Goal: Find specific page/section: Find specific page/section

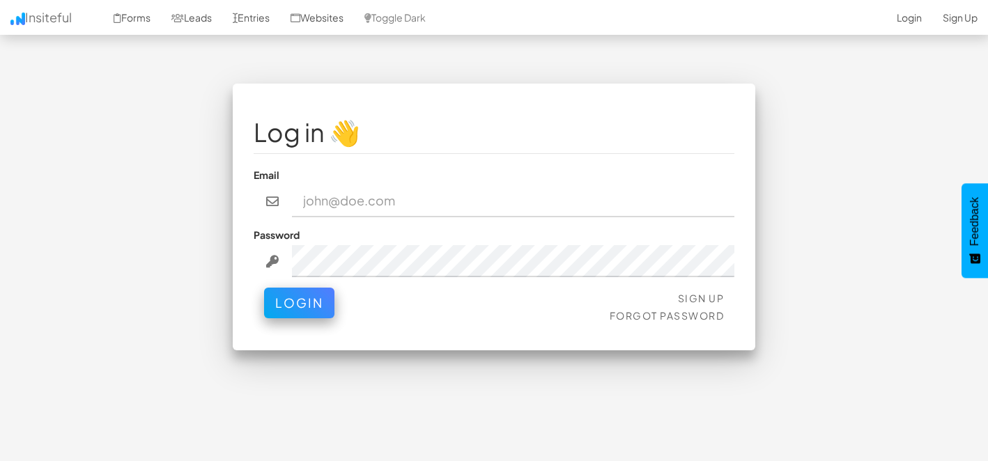
type input "admin@herenow.health"
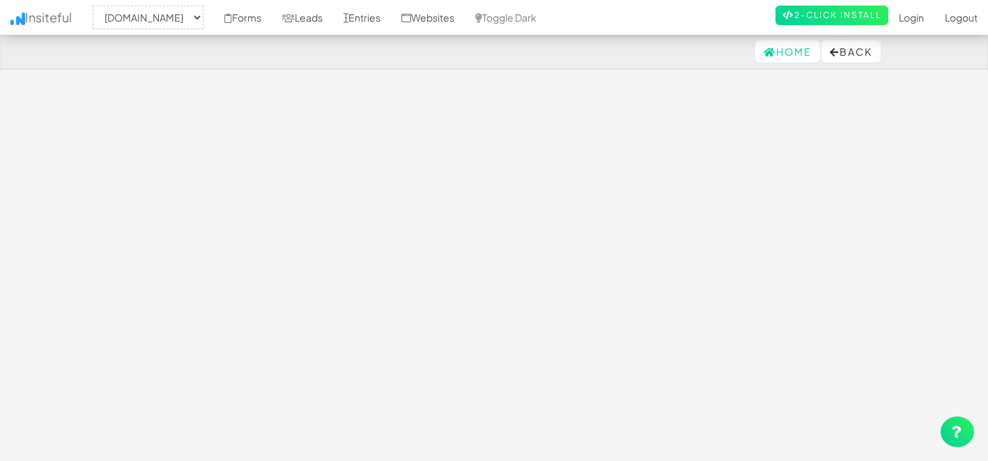
select select "2385"
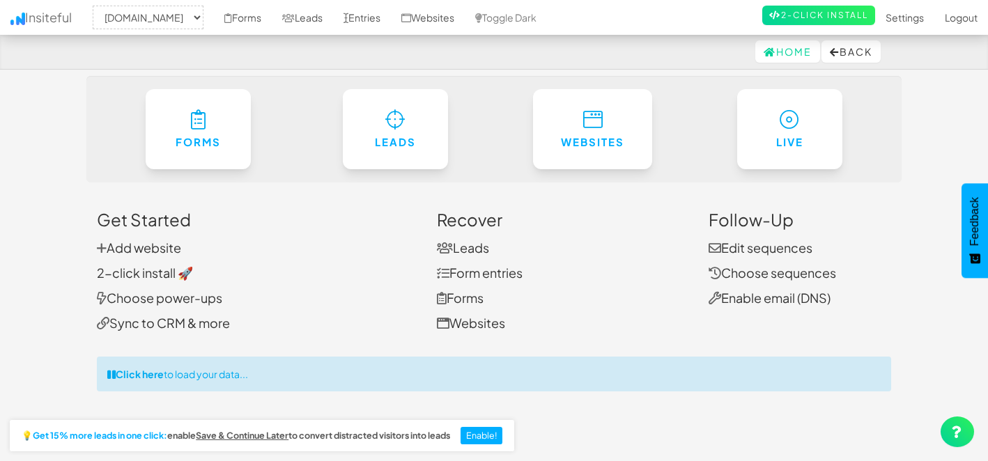
scroll to position [9, 0]
click at [391, 20] on link "Entries" at bounding box center [362, 17] width 58 height 35
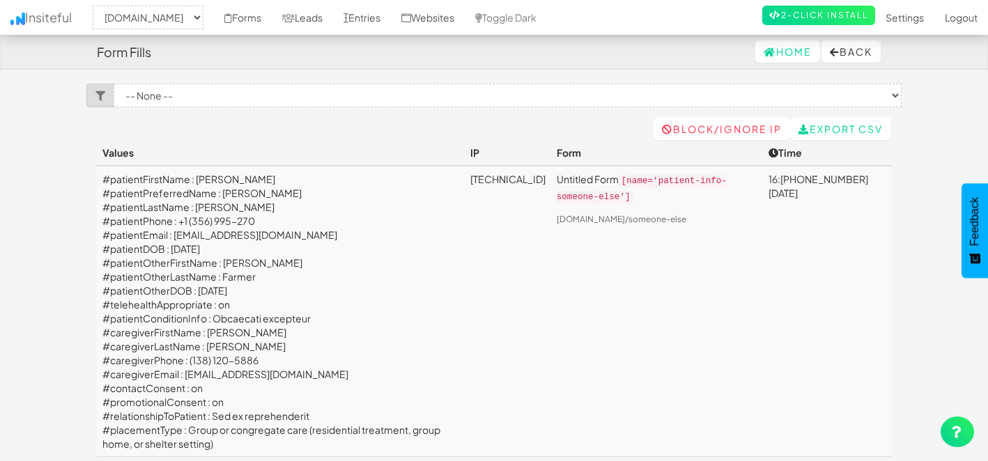
select select "2385"
